Goal: Information Seeking & Learning: Learn about a topic

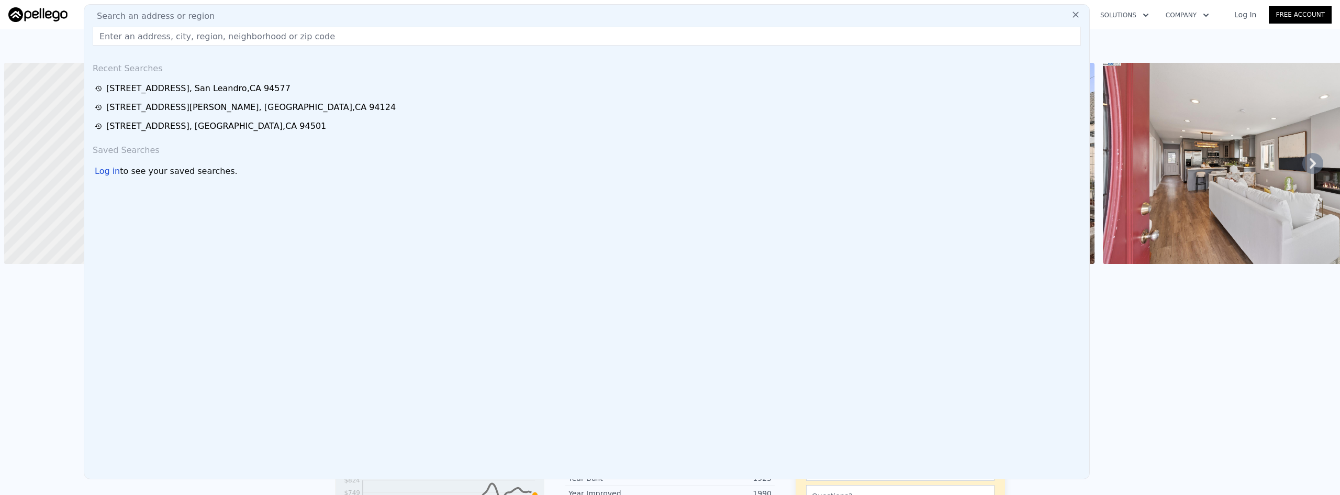
scroll to position [0, 997]
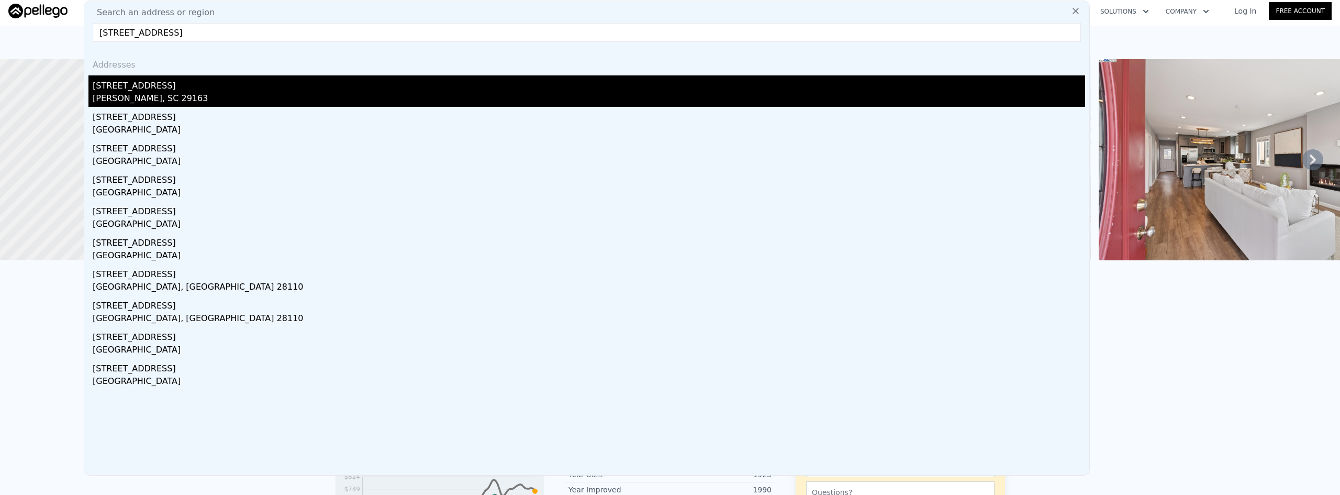
type input "[STREET_ADDRESS]"
click at [174, 86] on div "[STREET_ADDRESS]" at bounding box center [589, 83] width 992 height 17
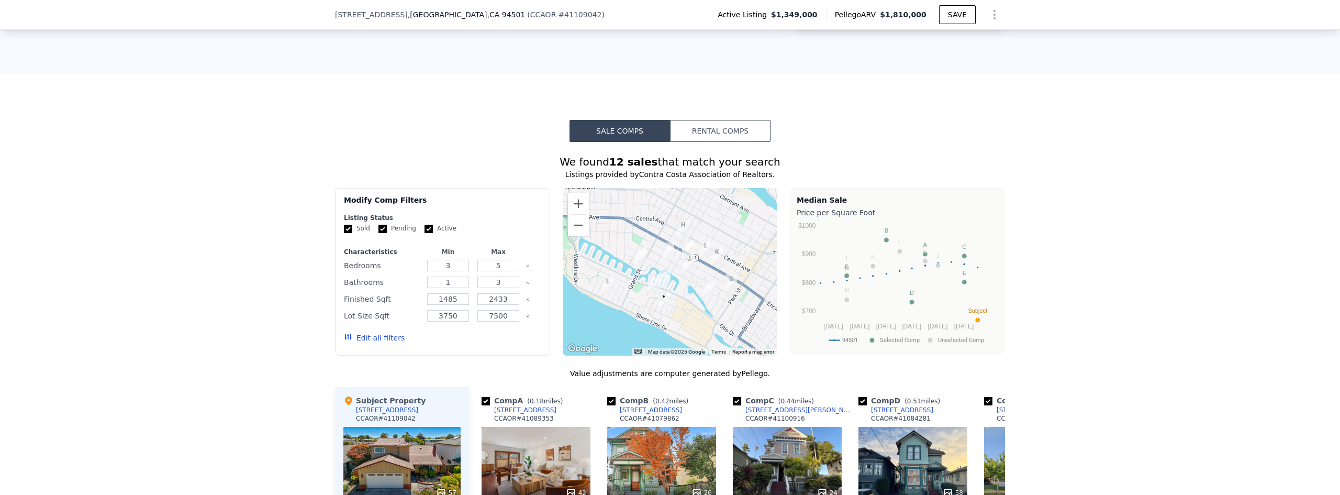
scroll to position [677, 0]
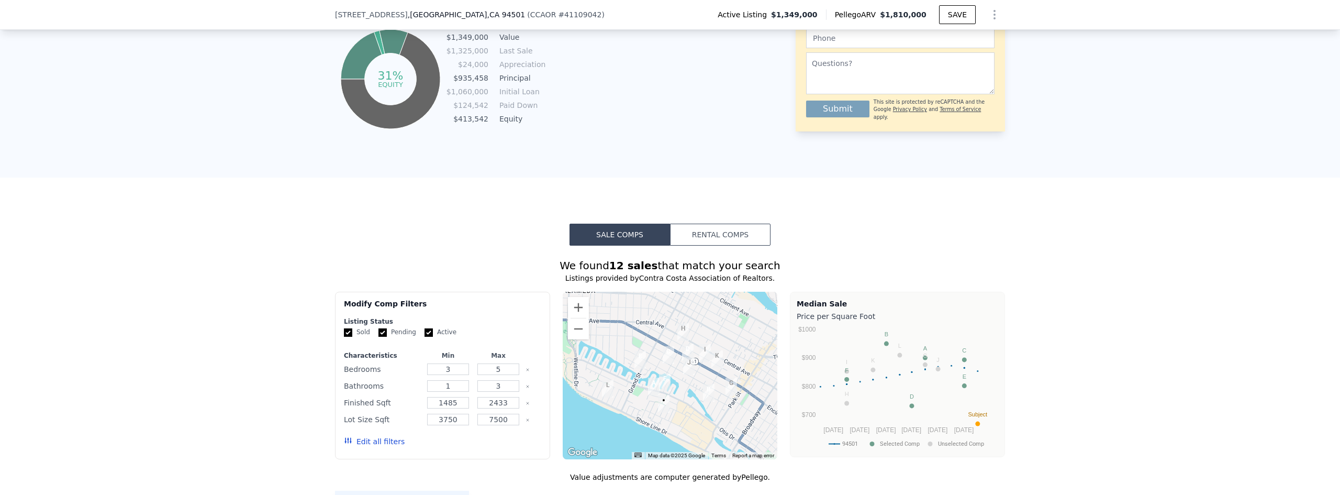
click at [721, 245] on button "Rental Comps" at bounding box center [720, 234] width 100 height 22
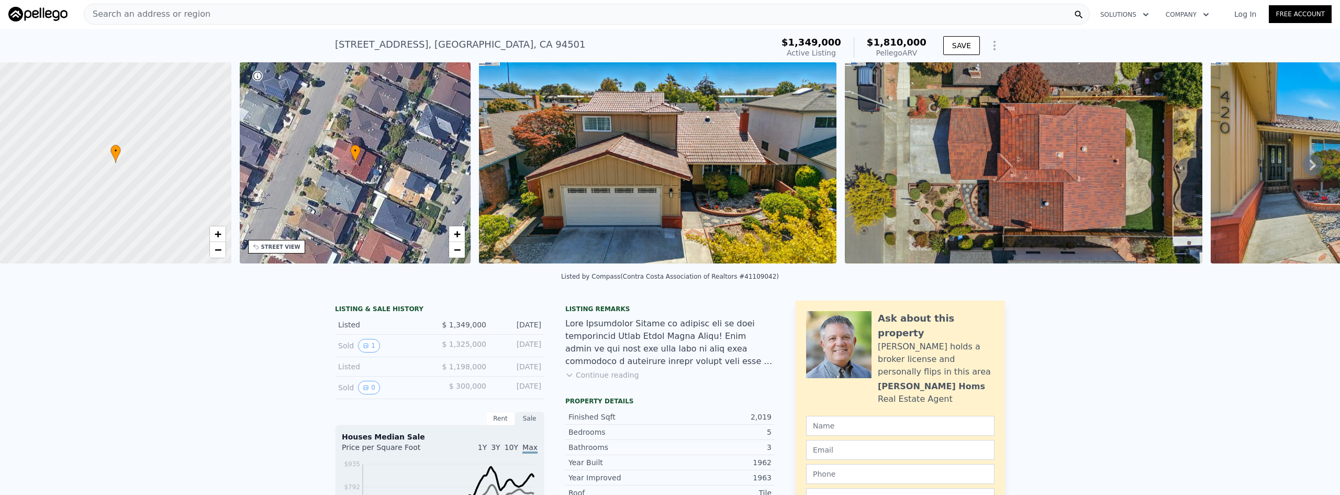
scroll to position [0, 0]
click at [368, 16] on div "Search an address or region" at bounding box center [587, 14] width 1006 height 21
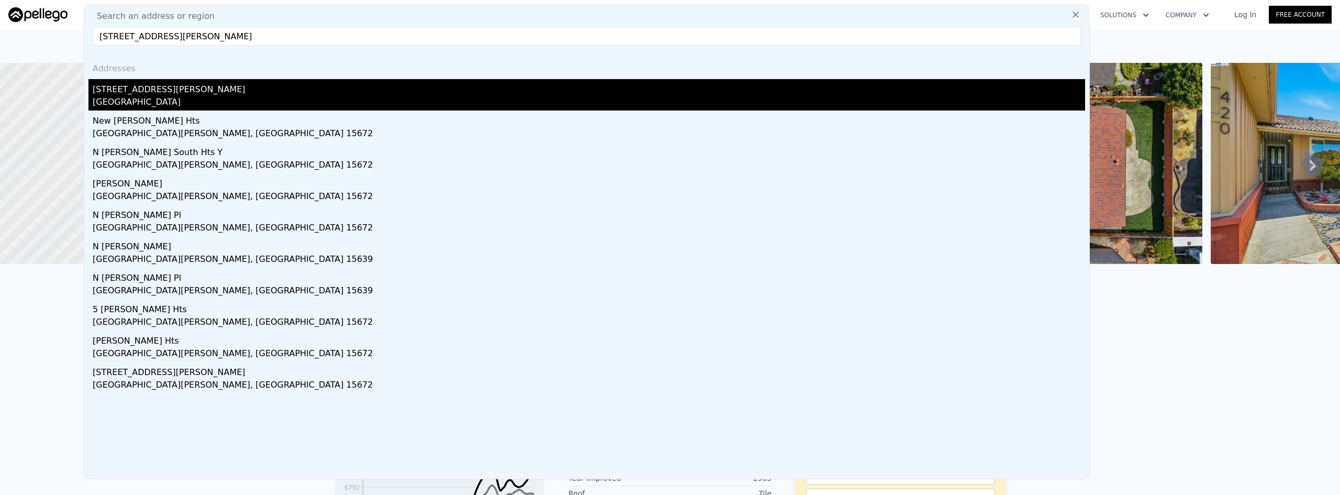
type input "1525 Stanton St"
click at [193, 89] on div "1525 Stanton St" at bounding box center [589, 87] width 992 height 17
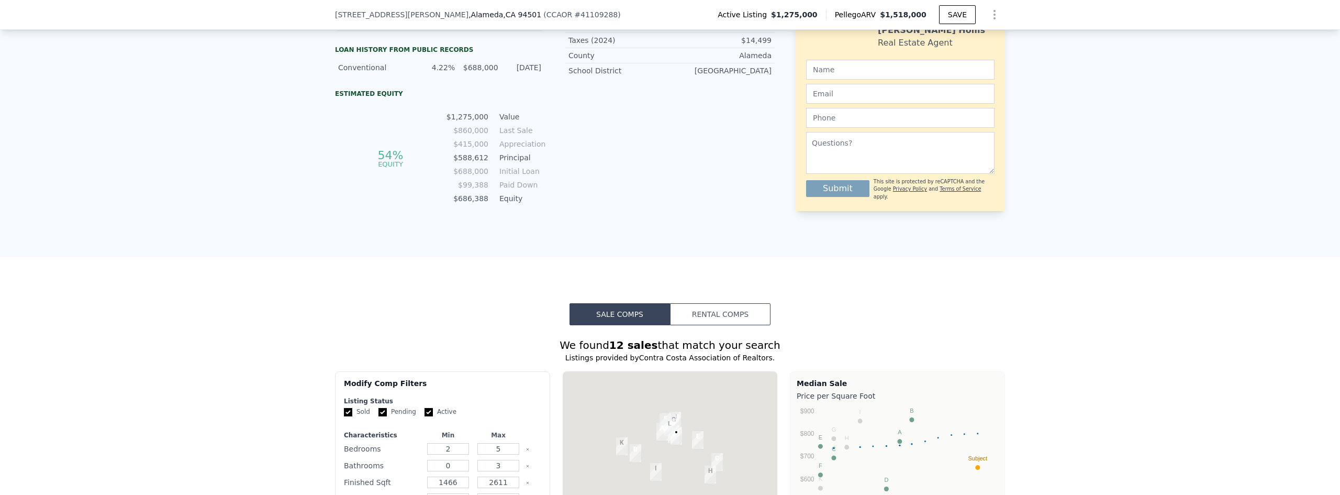
scroll to position [624, 0]
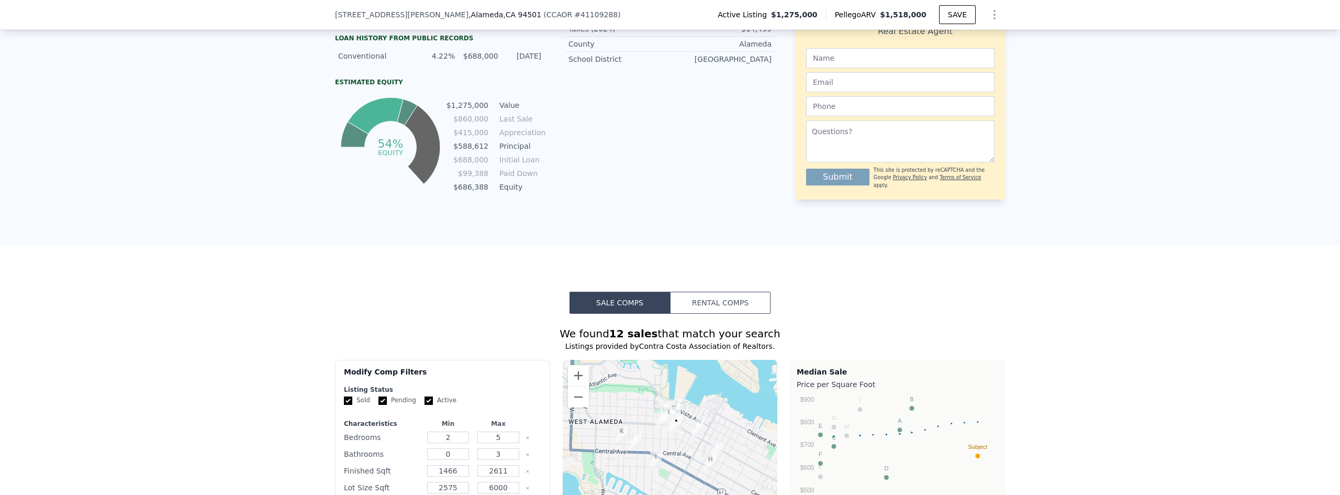
click at [691, 308] on button "Rental Comps" at bounding box center [720, 303] width 100 height 22
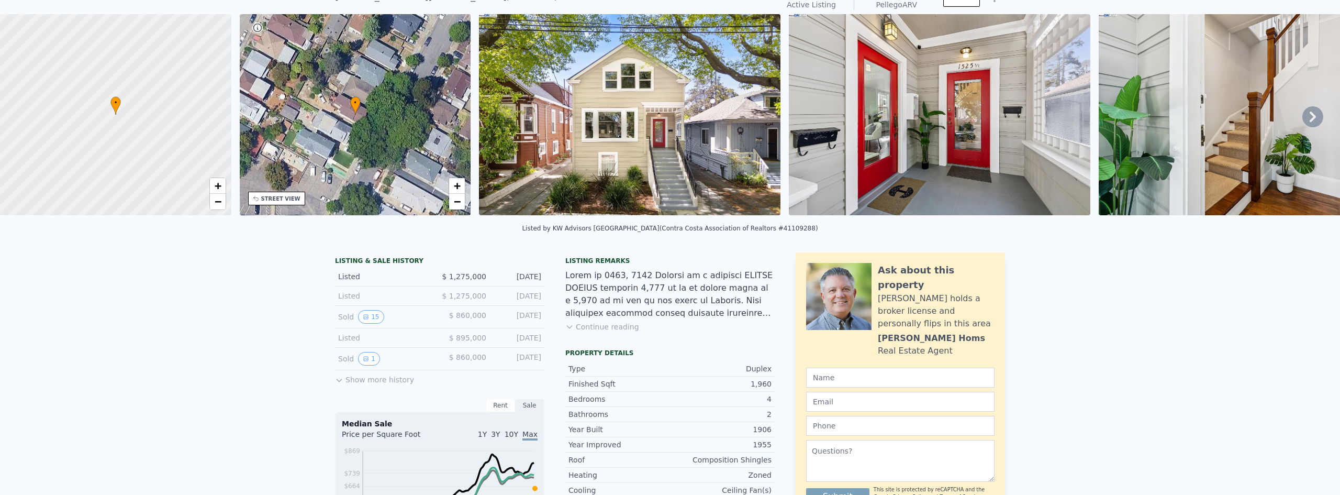
scroll to position [4, 0]
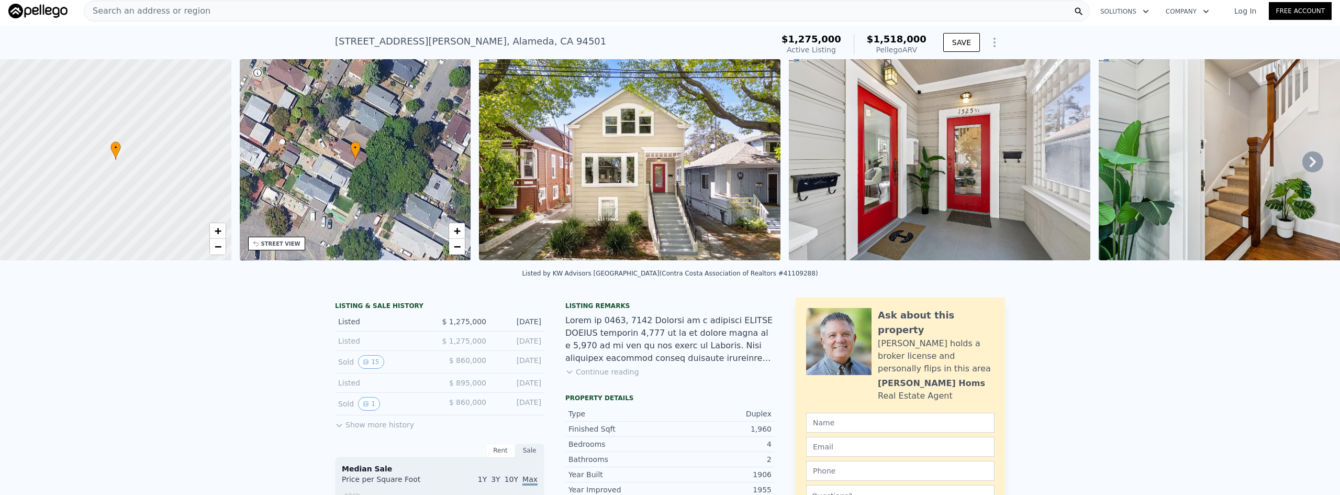
click at [413, 19] on div "Search an address or region" at bounding box center [587, 11] width 1006 height 21
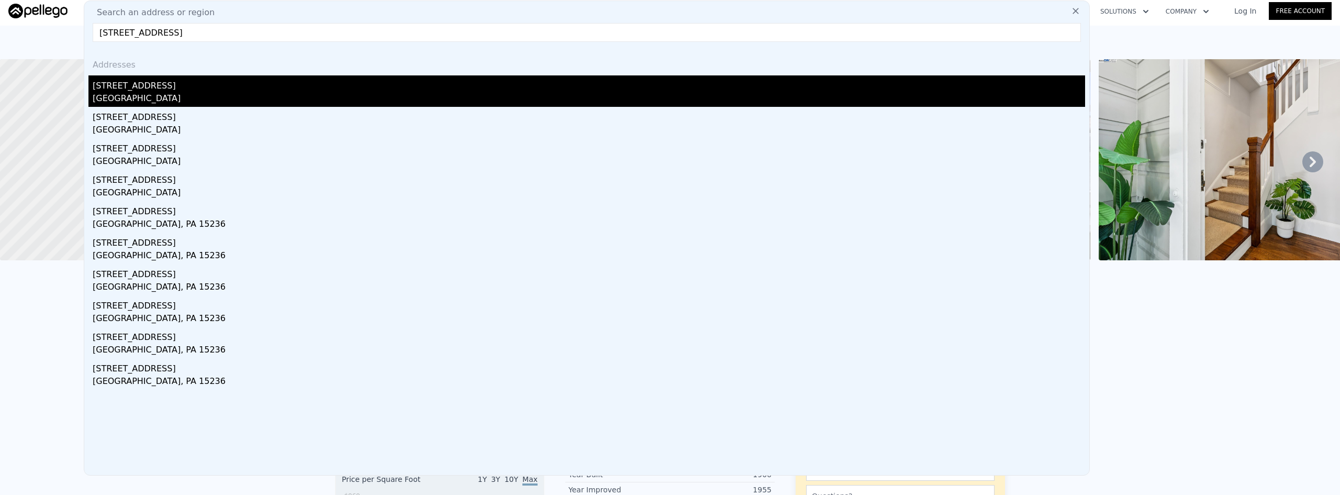
type input "48 Garden Rd"
click at [210, 87] on div "48 Garden Rd" at bounding box center [589, 83] width 992 height 17
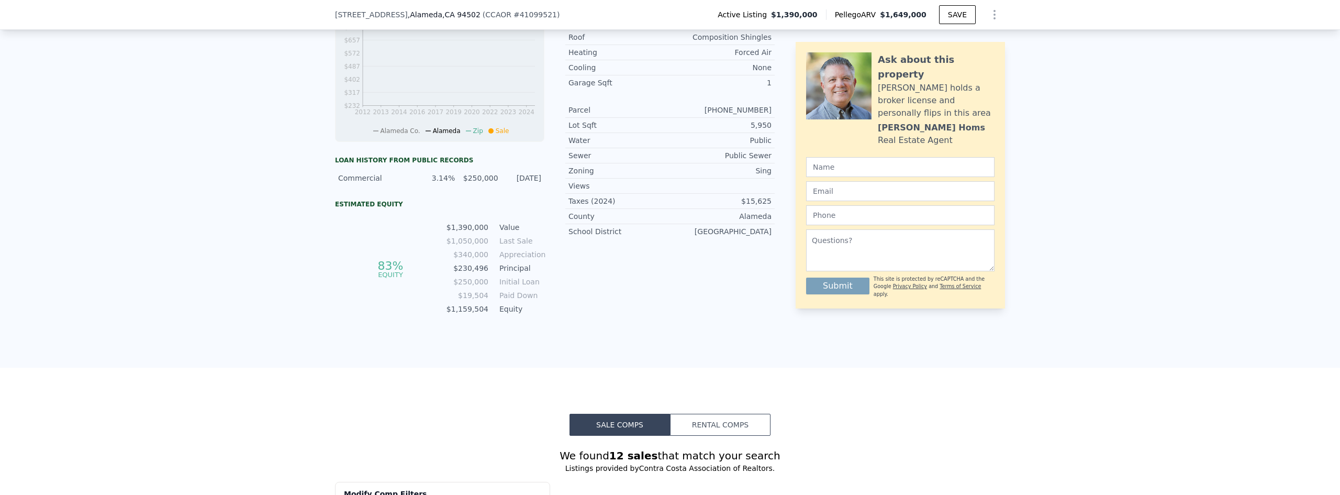
scroll to position [624, 0]
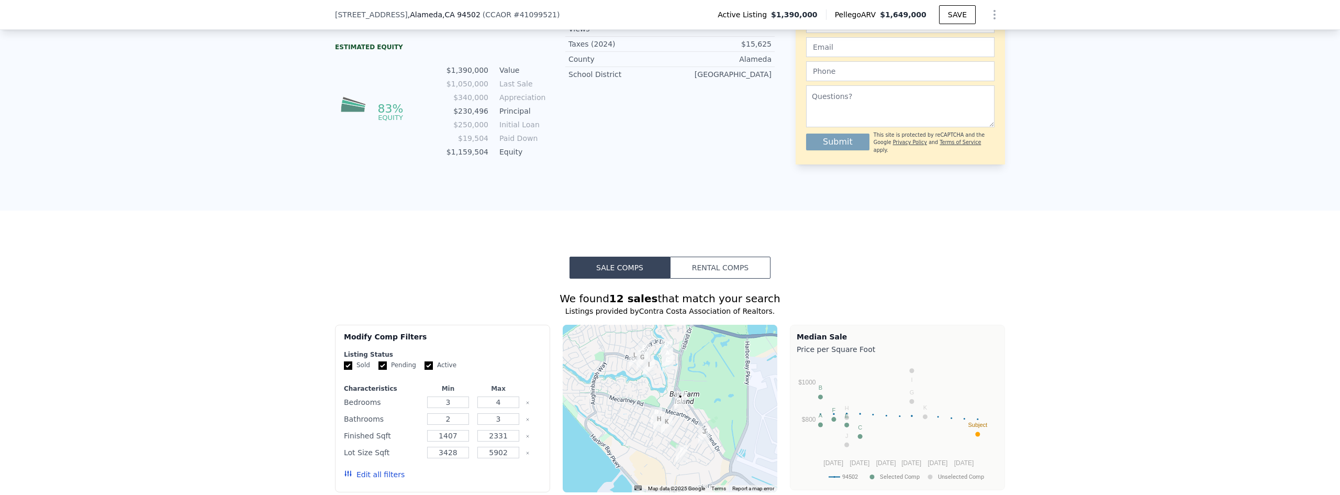
click at [726, 278] on button "Rental Comps" at bounding box center [720, 267] width 100 height 22
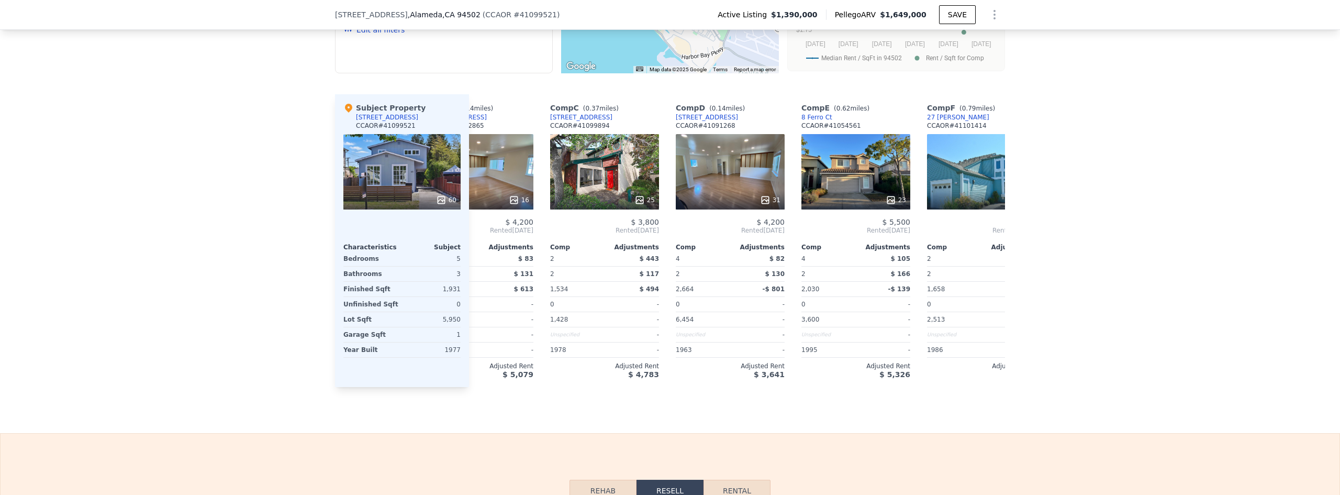
scroll to position [0, 0]
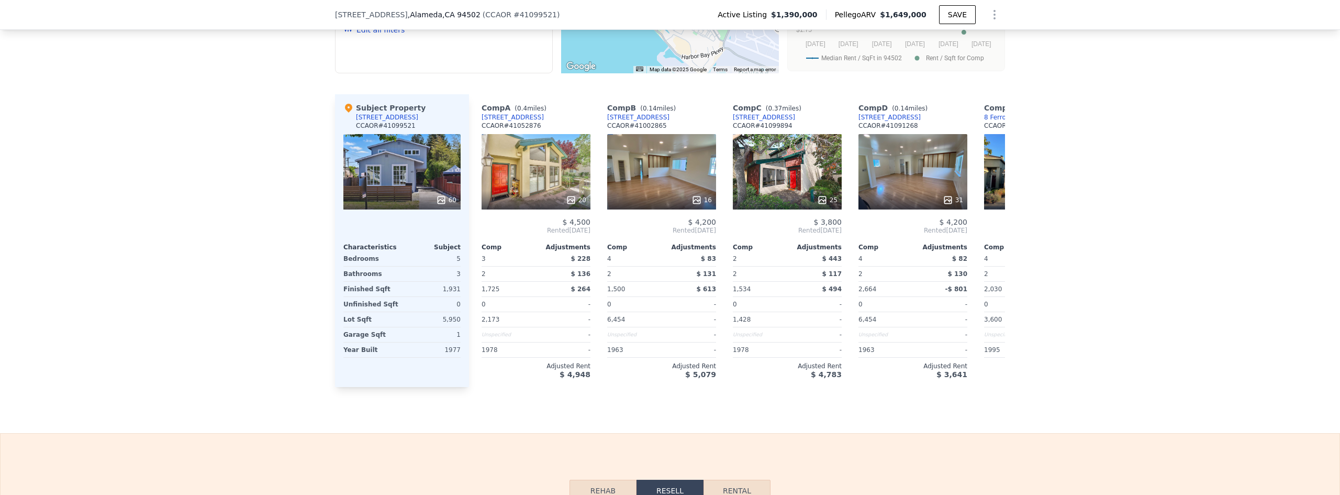
click at [131, 255] on div "We found 10 rentals that match your search Listings provided by Contra Costa As…" at bounding box center [670, 123] width 1340 height 527
